Goal: Information Seeking & Learning: Learn about a topic

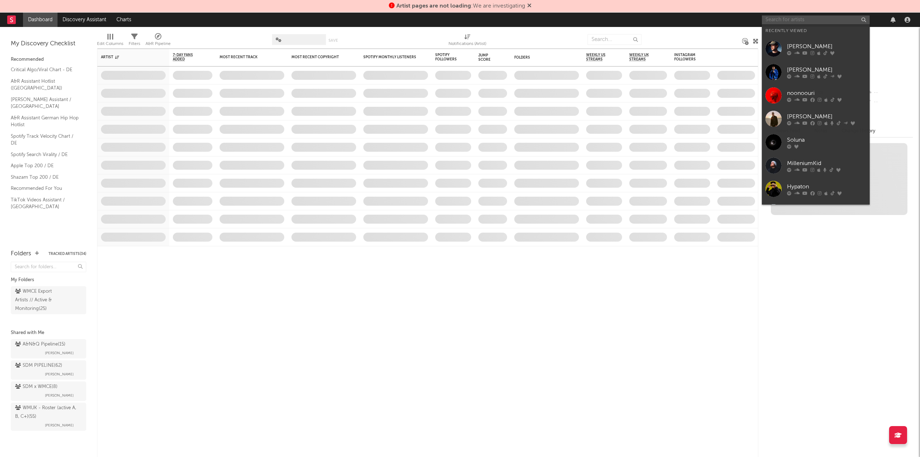
click at [823, 18] on input "text" at bounding box center [816, 19] width 108 height 9
click at [825, 38] on link "[PERSON_NAME]" at bounding box center [816, 48] width 108 height 23
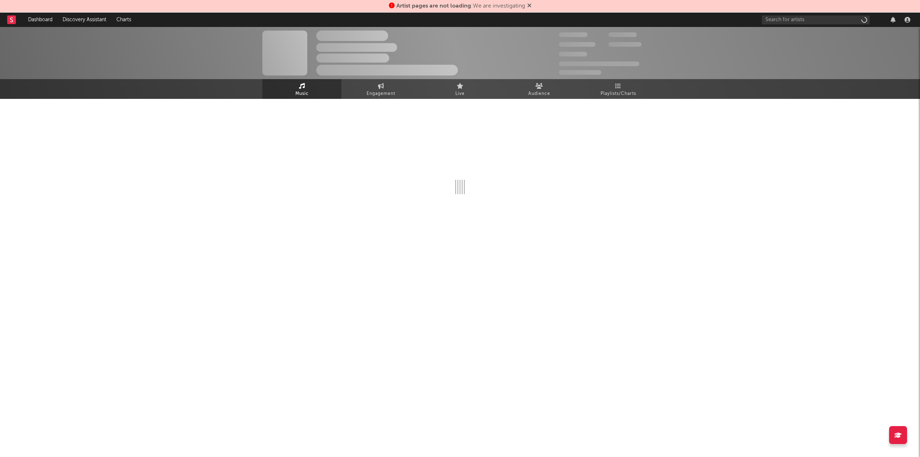
click at [389, 5] on icon at bounding box center [392, 6] width 6 height 6
click at [530, 171] on div at bounding box center [459, 152] width 395 height 84
click at [357, 82] on link "Engagement" at bounding box center [380, 89] width 79 height 20
click at [311, 87] on link "Music" at bounding box center [301, 89] width 79 height 20
